Goal: Task Accomplishment & Management: Use online tool/utility

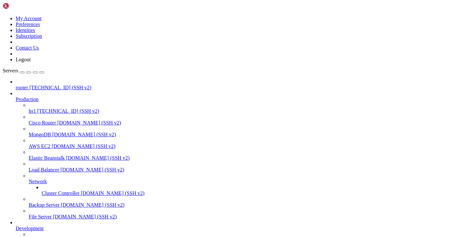
scroll to position [5, 0]
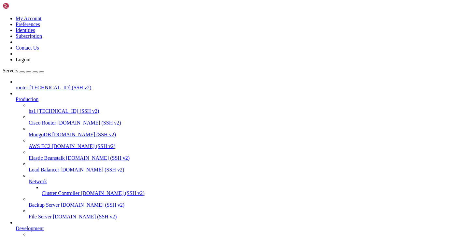
paste input "/opt/xui-adapter"
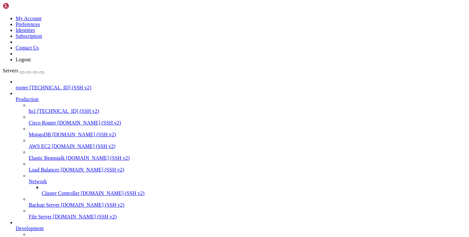
paste input "/opt/xui-adapter"
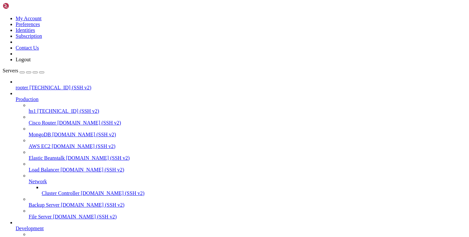
type input "/opt/xui-adapter"
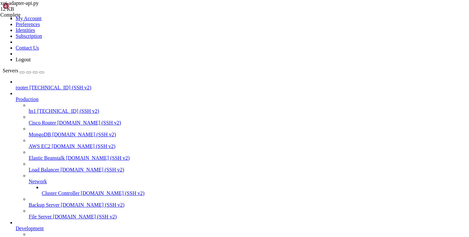
type textarea "[DOMAIN_NAME](host="[TECHNICAL_ID]", port=port)"
drag, startPoint x: 120, startPoint y: 589, endPoint x: 2, endPoint y: 558, distance: 122.2
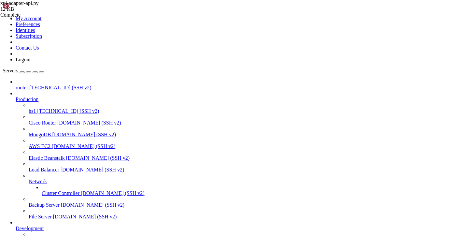
click html "Page up /opt/xui-adapter/lib64/python3.8/site-packages/flask/sansio/app.py : 75…"
drag, startPoint x: 6, startPoint y: 560, endPoint x: 154, endPoint y: 584, distance: 150.5
copy div "root@hiplet-41468:~# cd /opt/xui-adapter root@hiplet-41468:/opt/xui-adapter# ls…"
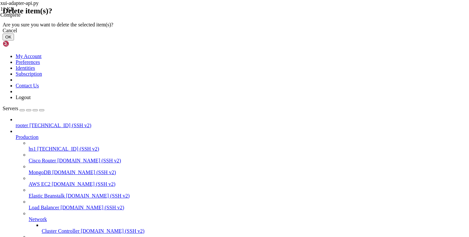
click at [14, 40] on button "OK" at bounding box center [8, 37] width 11 height 7
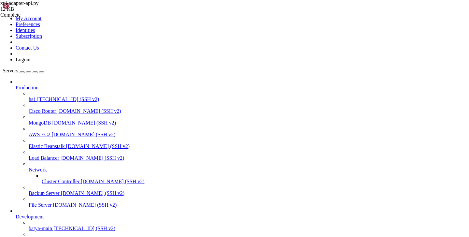
scroll to position [0, 0]
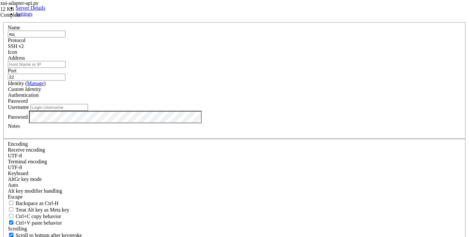
type input "к"
type input "rooter2"
click at [65, 68] on input "Address" at bounding box center [37, 64] width 58 height 7
paste input "[TECHNICAL_ID]"
type input "[TECHNICAL_ID]"
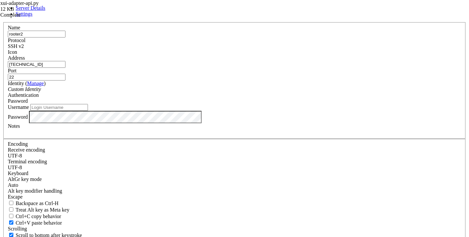
click at [25, 61] on label "Address" at bounding box center [16, 58] width 17 height 6
click at [65, 68] on input "[TECHNICAL_ID]" at bounding box center [37, 64] width 58 height 7
click at [88, 111] on input "Username" at bounding box center [59, 107] width 58 height 7
type input "root"
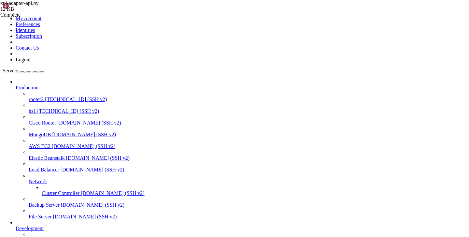
click at [33, 96] on span "rooter2" at bounding box center [36, 99] width 15 height 6
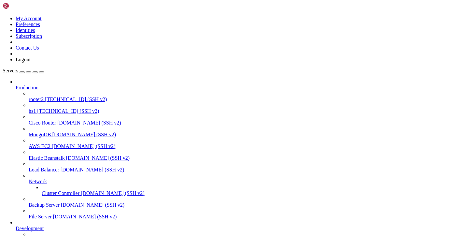
scroll to position [777, 0]
drag, startPoint x: 156, startPoint y: 513, endPoint x: 7, endPoint y: 470, distance: 155.3
copy div "ase URI path set successfully This is a fresh installation, generating random l…"
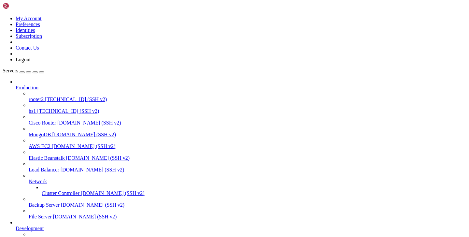
type input "/etc/opt"
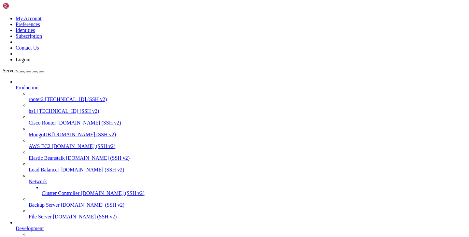
drag, startPoint x: 37, startPoint y: 451, endPoint x: 197, endPoint y: 452, distance: 159.9
copy span "[URL][TECHNICAL_ID]"
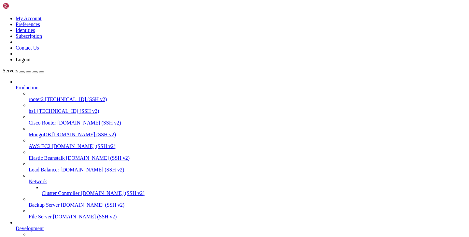
copy span "Xt52cTq8oM"
copy span "dgLlX6TWGA"
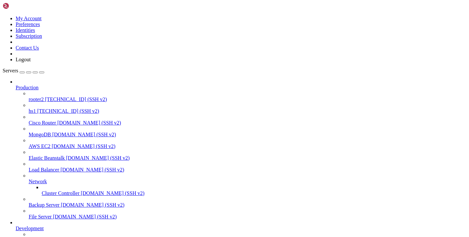
click at [36, 236] on span "batya-main" at bounding box center [40, 240] width 23 height 6
click at [29, 236] on link "batya-main [TECHNICAL_ID] (SSH v2)" at bounding box center [248, 240] width 438 height 6
click at [29, 236] on icon at bounding box center [29, 237] width 0 height 0
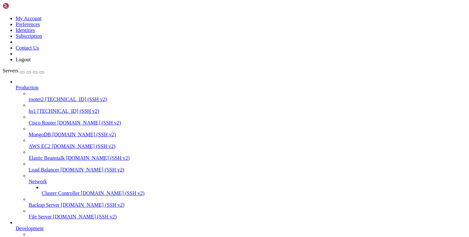
scroll to position [758, 0]
drag, startPoint x: 60, startPoint y: 576, endPoint x: 7, endPoint y: 553, distance: 58.3
drag, startPoint x: 60, startPoint y: 573, endPoint x: 14, endPoint y: 402, distance: 177.5
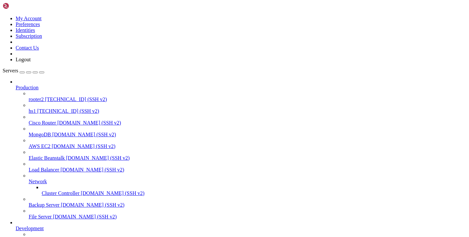
copy div ""lorem_ipsum_dolorsi": 5 }, { "ametcon_ad": "Eli, 79 Sed 5515 67:88:85 DOE", "t…"
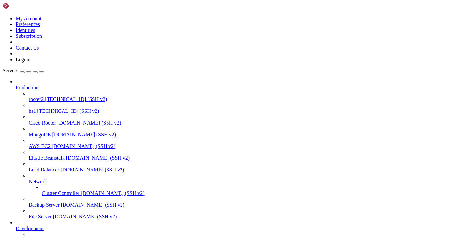
scroll to position [0, 0]
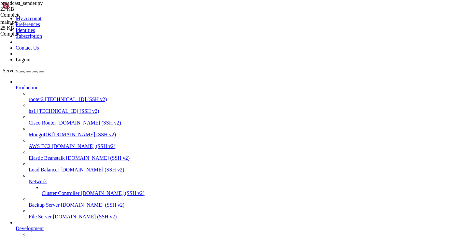
type input "/var/service/batya_vpn_bot/utils"
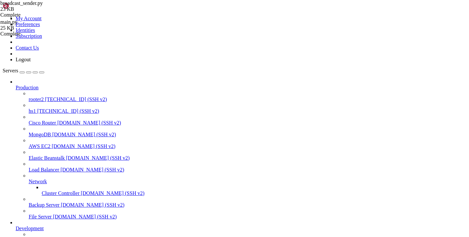
scroll to position [1685, 0]
